Goal: Task Accomplishment & Management: Complete application form

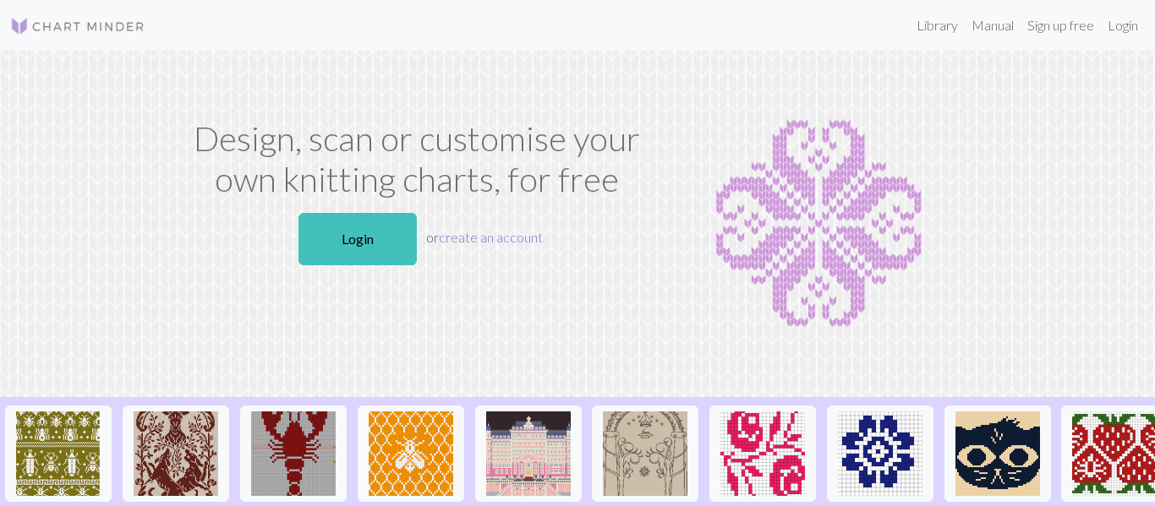
click at [497, 231] on link "create an account" at bounding box center [491, 237] width 104 height 16
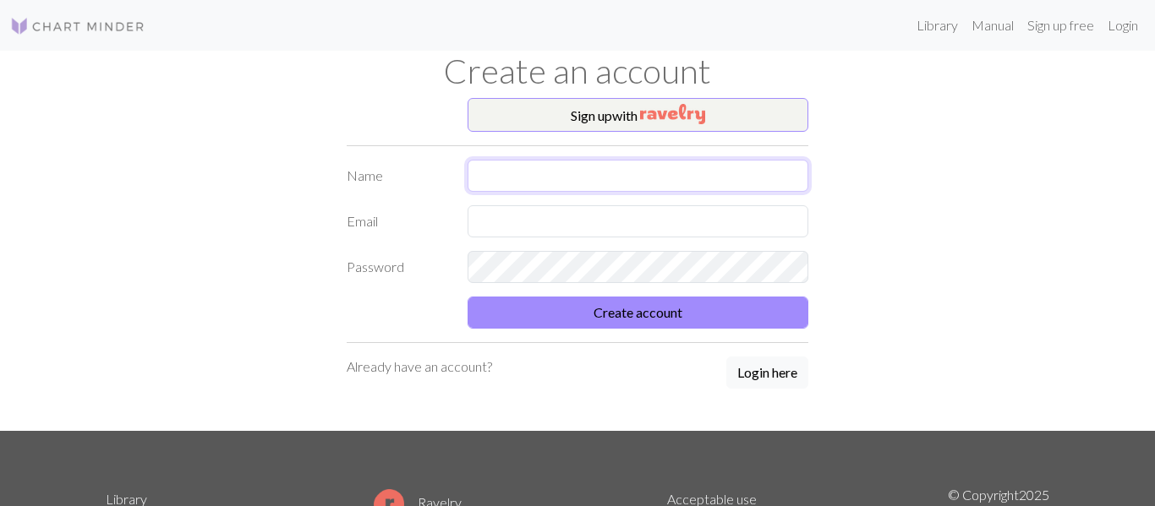
click at [629, 170] on input "text" at bounding box center [638, 176] width 342 height 32
type input "[EMAIL_ADDRESS][DOMAIN_NAME]"
click at [467, 297] on button "Create account" at bounding box center [638, 313] width 342 height 32
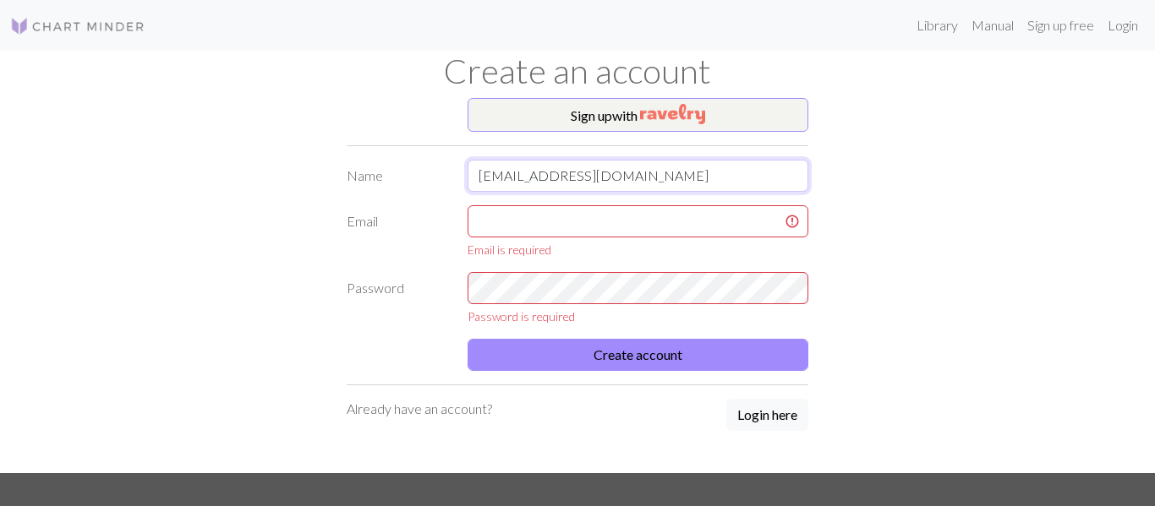
click at [638, 183] on input "[EMAIL_ADDRESS][DOMAIN_NAME]" at bounding box center [638, 176] width 342 height 32
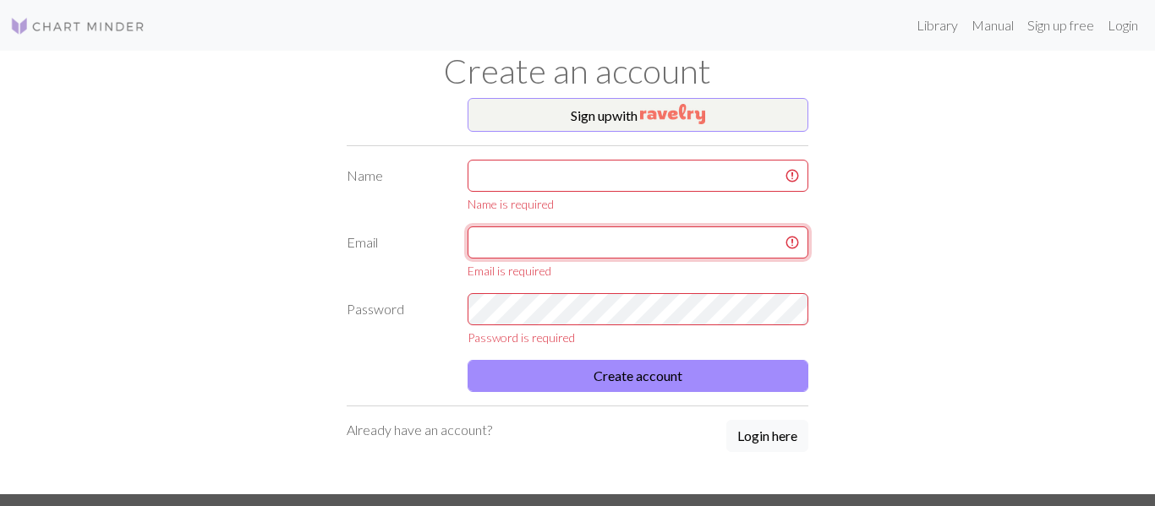
click at [632, 237] on input "text" at bounding box center [638, 243] width 342 height 32
paste input "[EMAIL_ADDRESS][DOMAIN_NAME]"
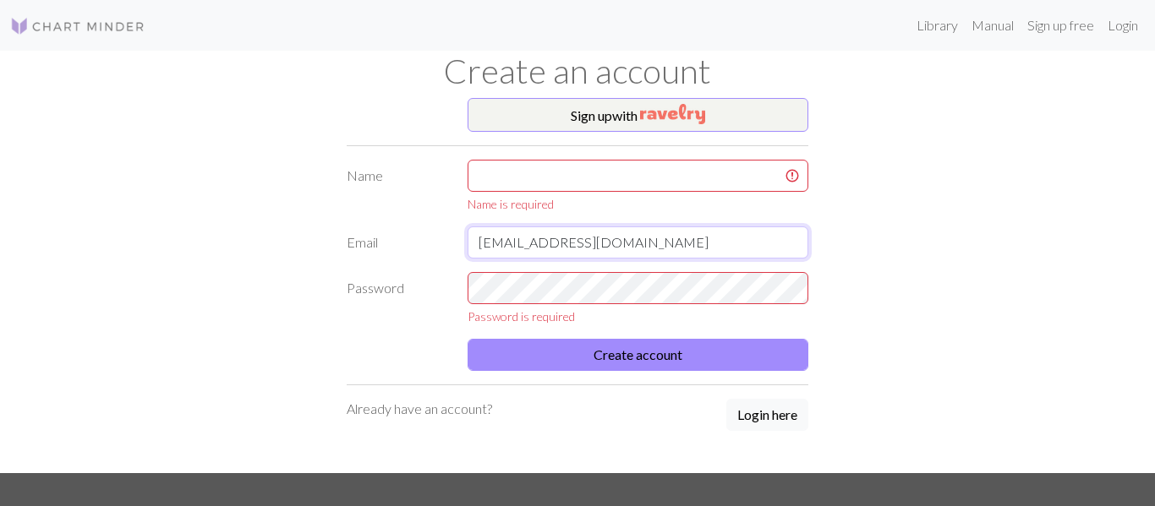
type input "[EMAIL_ADDRESS][DOMAIN_NAME]"
click at [597, 167] on input "text" at bounding box center [638, 176] width 342 height 32
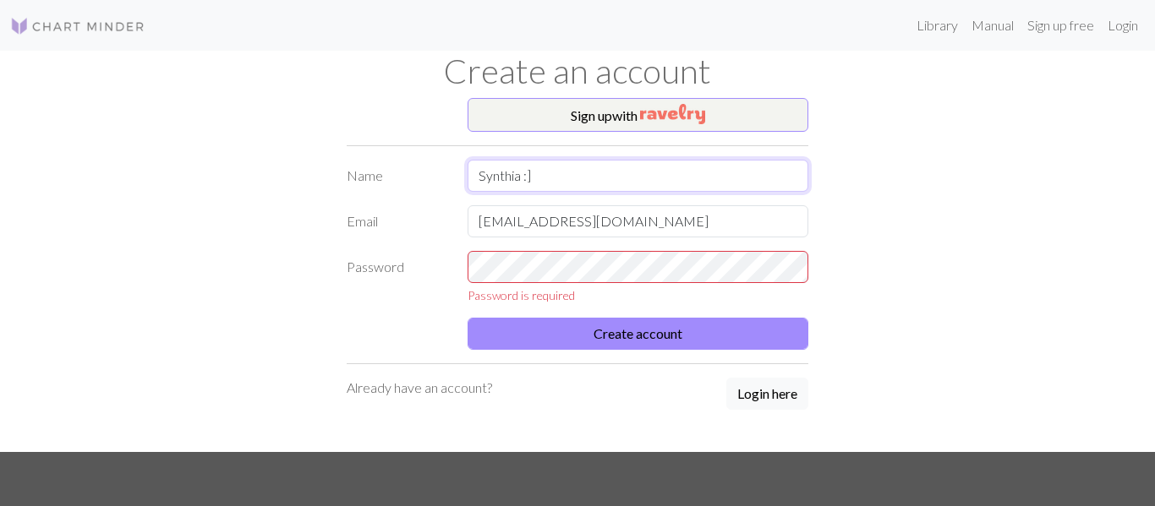
type input "Synthia :]"
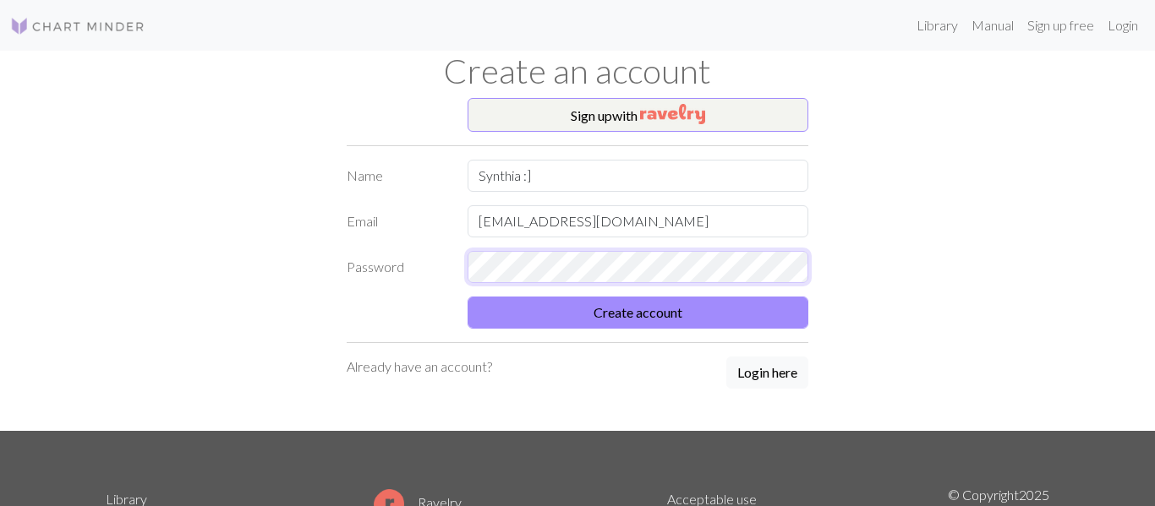
click at [467, 297] on button "Create account" at bounding box center [638, 313] width 342 height 32
